Goal: Information Seeking & Learning: Find contact information

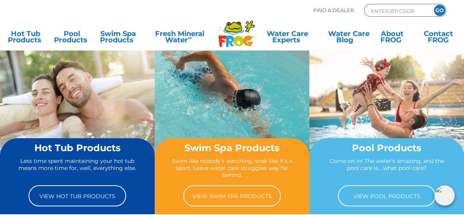
click at [229, 33] on icon ".st130{clip-path:url(#SVGID_2_);fill-rule:evenodd;clip-rule:evenodd;fill:#C3CC0…" at bounding box center [236, 33] width 37 height 27
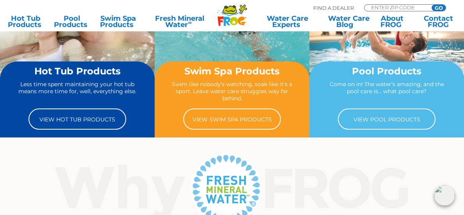
scroll to position [68, 0]
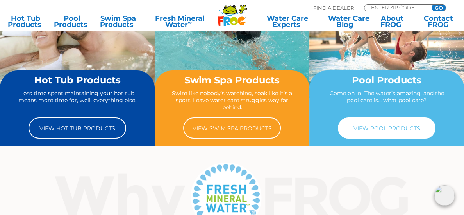
click at [378, 134] on link "View Pool Products" at bounding box center [387, 127] width 98 height 21
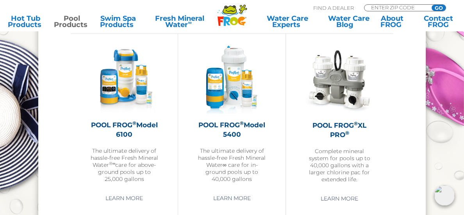
scroll to position [966, 0]
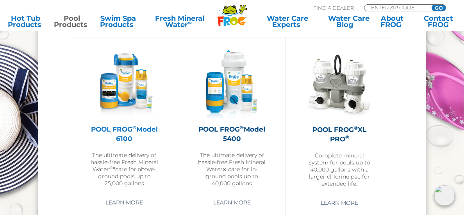
click at [132, 129] on h2 "POOL FROG ® Model 6100" at bounding box center [124, 133] width 68 height 19
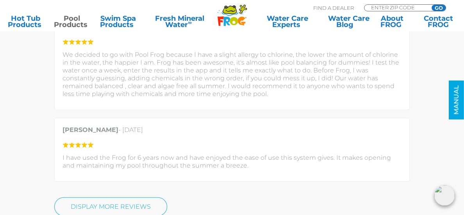
scroll to position [1699, 0]
click at [346, 93] on div "Toni McDonald - August 5, 2021 We decided to go with Pool Frog because I have a…" at bounding box center [232, 63] width 356 height 95
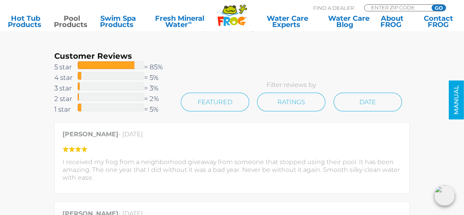
scroll to position [1354, 0]
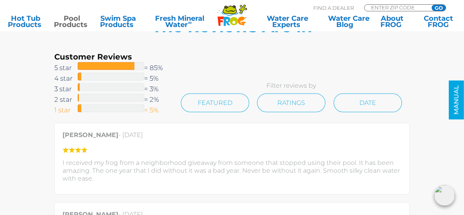
click at [97, 104] on div at bounding box center [111, 108] width 66 height 8
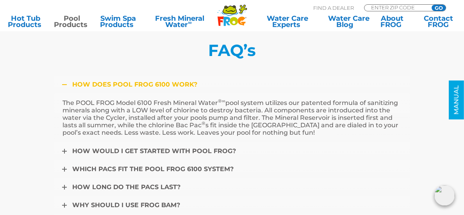
scroll to position [2782, 0]
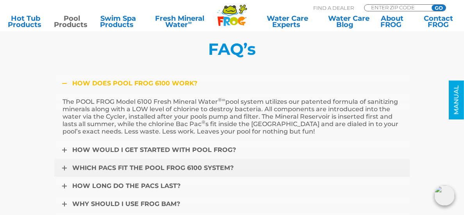
click at [65, 165] on icon at bounding box center [64, 167] width 5 height 5
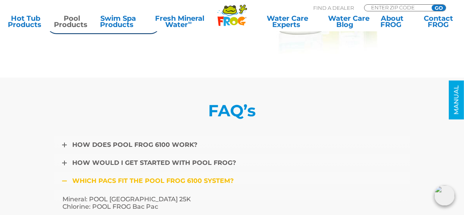
scroll to position [2720, 0]
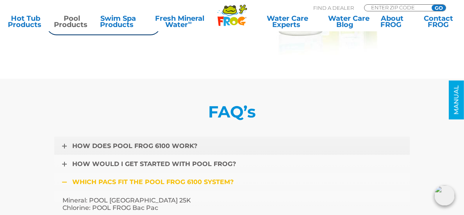
click at [65, 143] on icon at bounding box center [64, 145] width 5 height 5
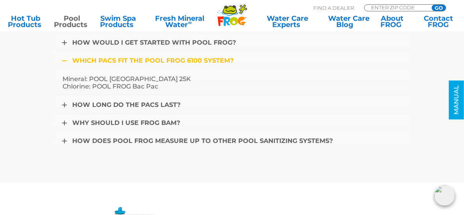
scroll to position [2720, 0]
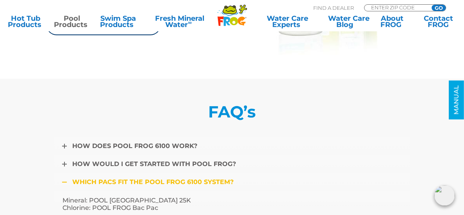
scroll to position [2782, 0]
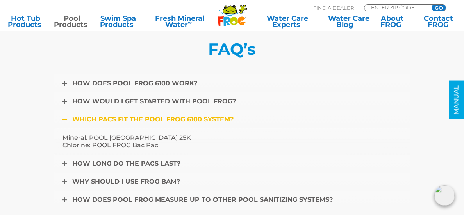
scroll to position [1354, 0]
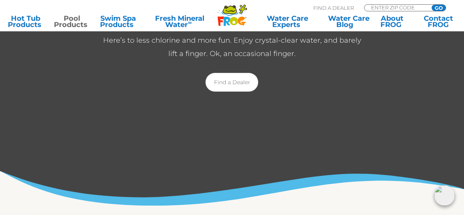
scroll to position [159, 0]
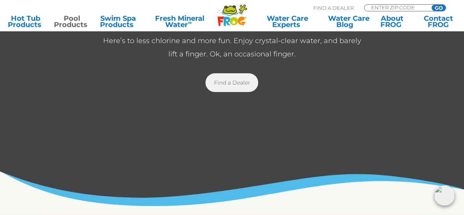
click at [233, 84] on link "Find a Dealer" at bounding box center [232, 82] width 53 height 19
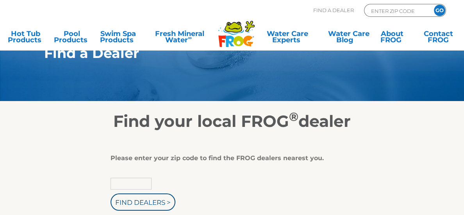
scroll to position [26, 0]
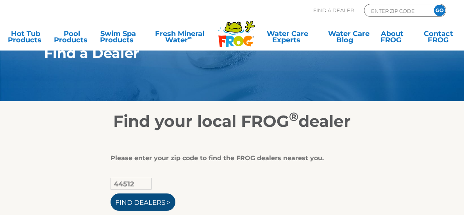
type input "44512"
click at [130, 199] on input "Find Dealers >" at bounding box center [143, 201] width 65 height 17
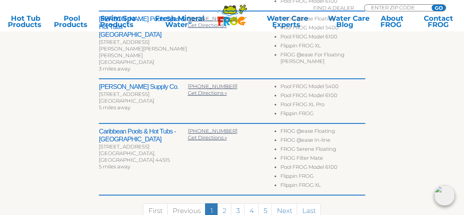
scroll to position [441, 0]
click at [226, 203] on link "2" at bounding box center [224, 210] width 14 height 15
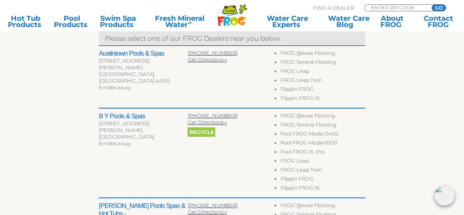
scroll to position [274, 0]
